Goal: Browse casually

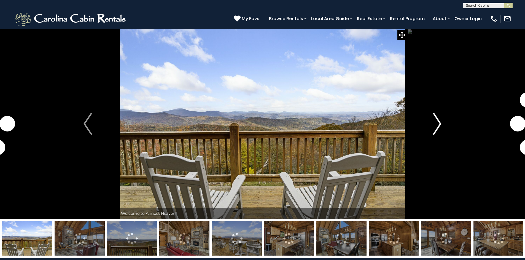
click at [438, 126] on img "Next" at bounding box center [437, 124] width 8 height 22
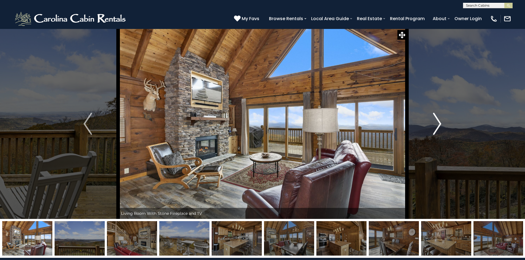
click at [437, 125] on img "Next" at bounding box center [437, 124] width 8 height 22
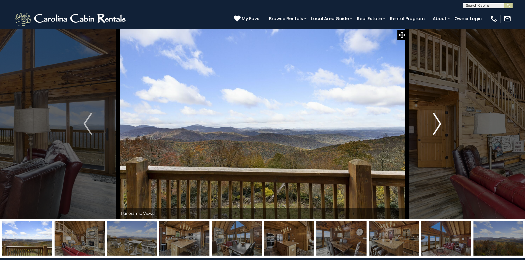
click at [437, 125] on img "Next" at bounding box center [437, 124] width 8 height 22
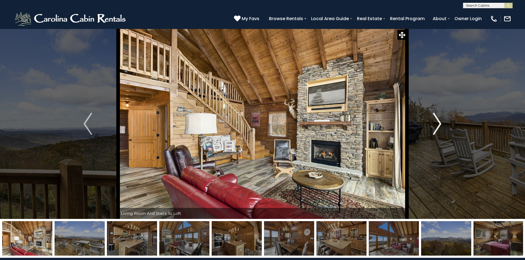
click at [439, 125] on img "Next" at bounding box center [437, 124] width 8 height 22
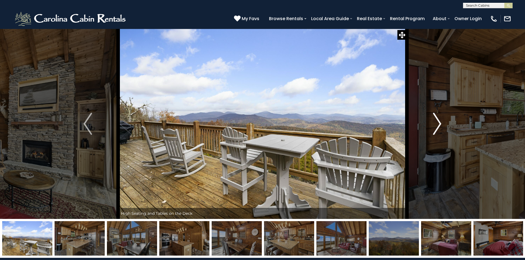
click at [439, 125] on img "Next" at bounding box center [437, 124] width 8 height 22
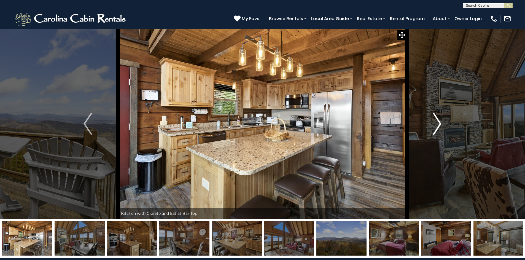
click at [439, 125] on img "Next" at bounding box center [437, 124] width 8 height 22
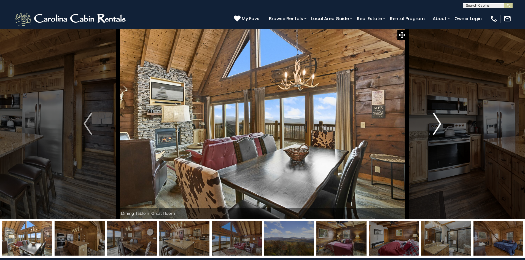
click at [439, 125] on img "Next" at bounding box center [437, 124] width 8 height 22
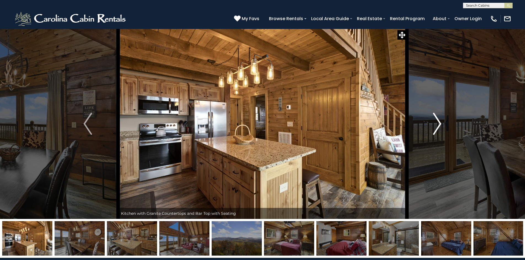
scroll to position [2, 0]
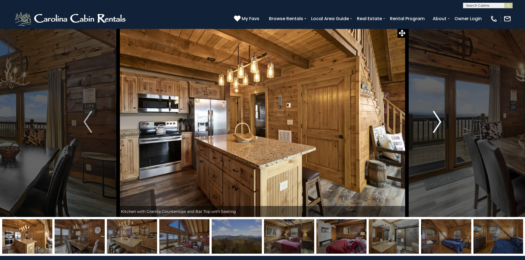
click at [439, 125] on img "Next" at bounding box center [437, 122] width 8 height 22
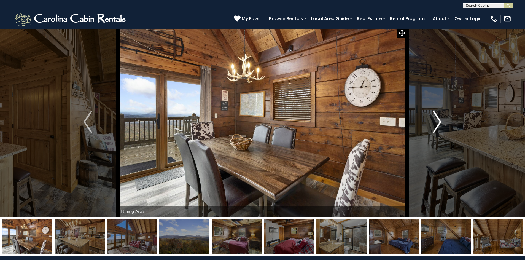
click at [439, 125] on img "Next" at bounding box center [437, 122] width 8 height 22
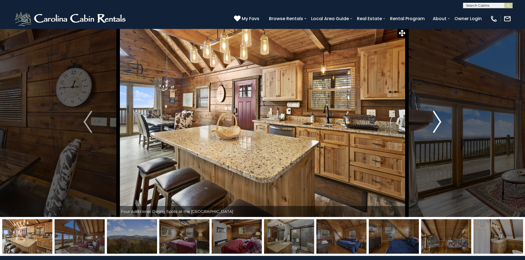
click at [439, 125] on img "Next" at bounding box center [437, 122] width 8 height 22
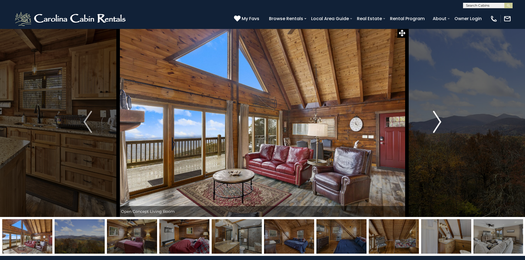
click at [439, 125] on img "Next" at bounding box center [437, 122] width 8 height 22
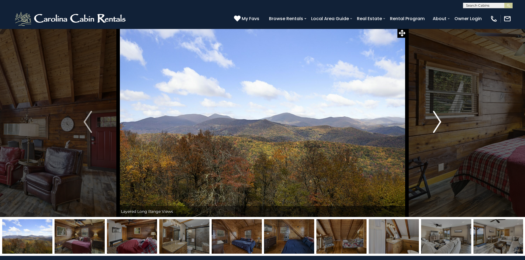
click at [439, 125] on img "Next" at bounding box center [437, 122] width 8 height 22
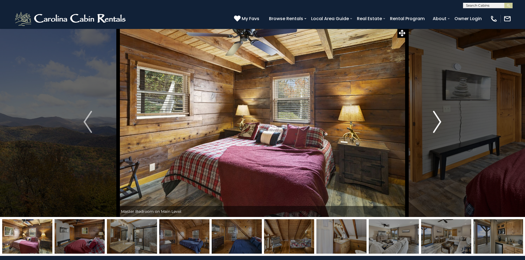
click at [439, 125] on img "Next" at bounding box center [437, 122] width 8 height 22
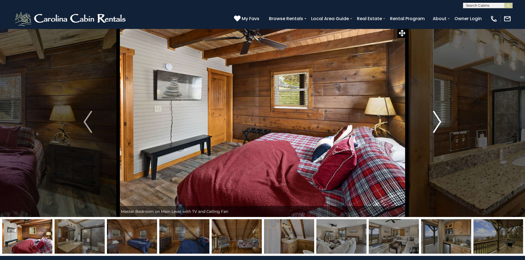
click at [439, 125] on img "Next" at bounding box center [437, 122] width 8 height 22
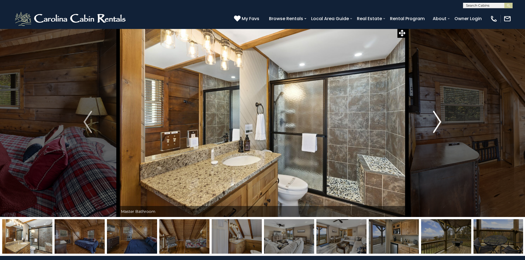
click at [439, 125] on img "Next" at bounding box center [437, 122] width 8 height 22
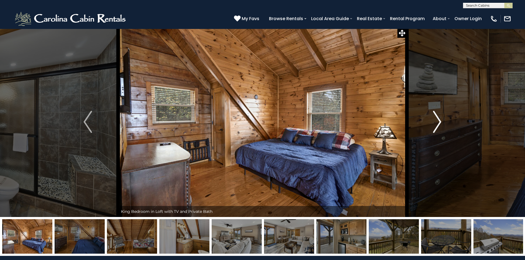
click at [439, 125] on img "Next" at bounding box center [437, 122] width 8 height 22
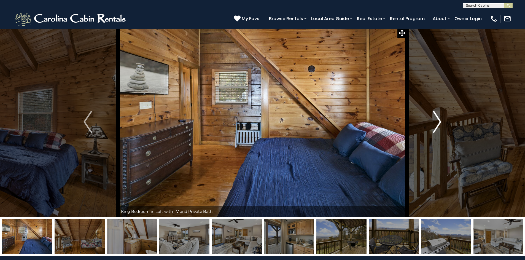
click at [439, 125] on img "Next" at bounding box center [437, 122] width 8 height 22
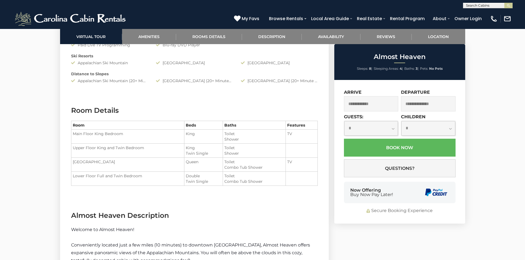
scroll to position [591, 0]
